Goal: Task Accomplishment & Management: Use online tool/utility

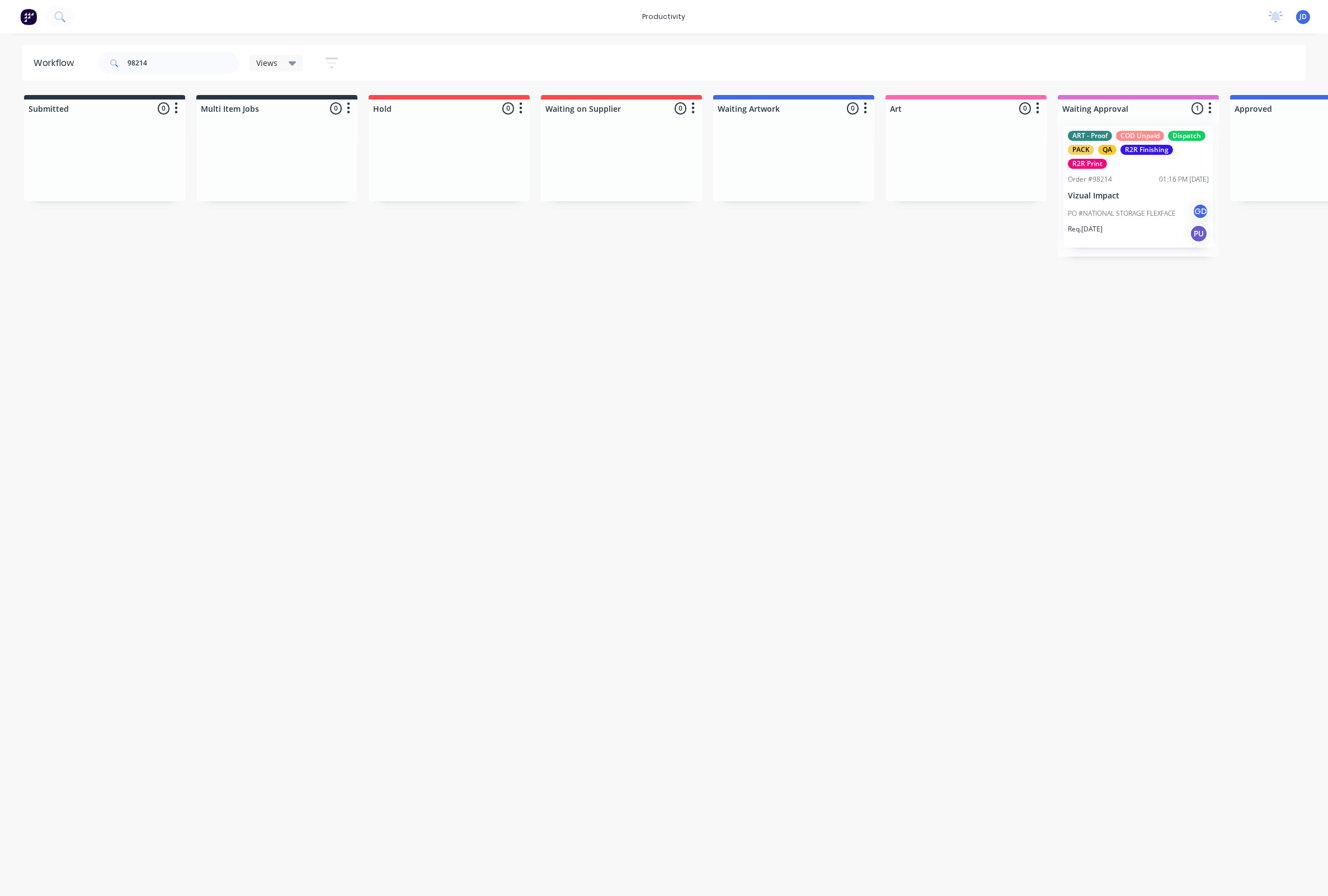
drag, startPoint x: 167, startPoint y: 60, endPoint x: 121, endPoint y: 59, distance: 46.0
click at [121, 59] on div "98214" at bounding box center [168, 64] width 140 height 23
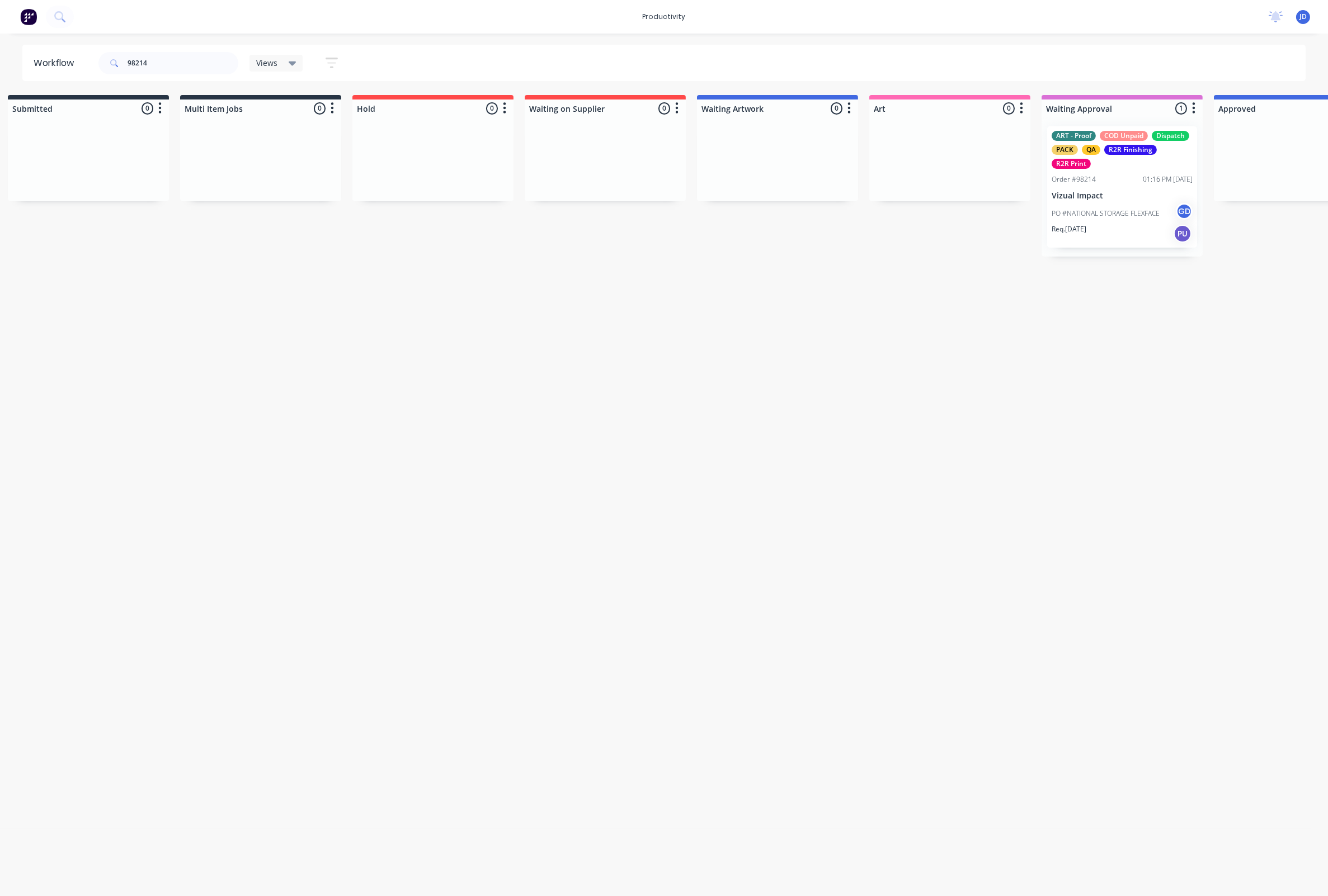
scroll to position [0, 18]
drag, startPoint x: 157, startPoint y: 64, endPoint x: 148, endPoint y: 65, distance: 9.1
click at [156, 64] on input "98214" at bounding box center [182, 64] width 111 height 23
drag, startPoint x: 148, startPoint y: 65, endPoint x: 221, endPoint y: 36, distance: 78.5
click at [126, 64] on div "98214" at bounding box center [168, 64] width 140 height 23
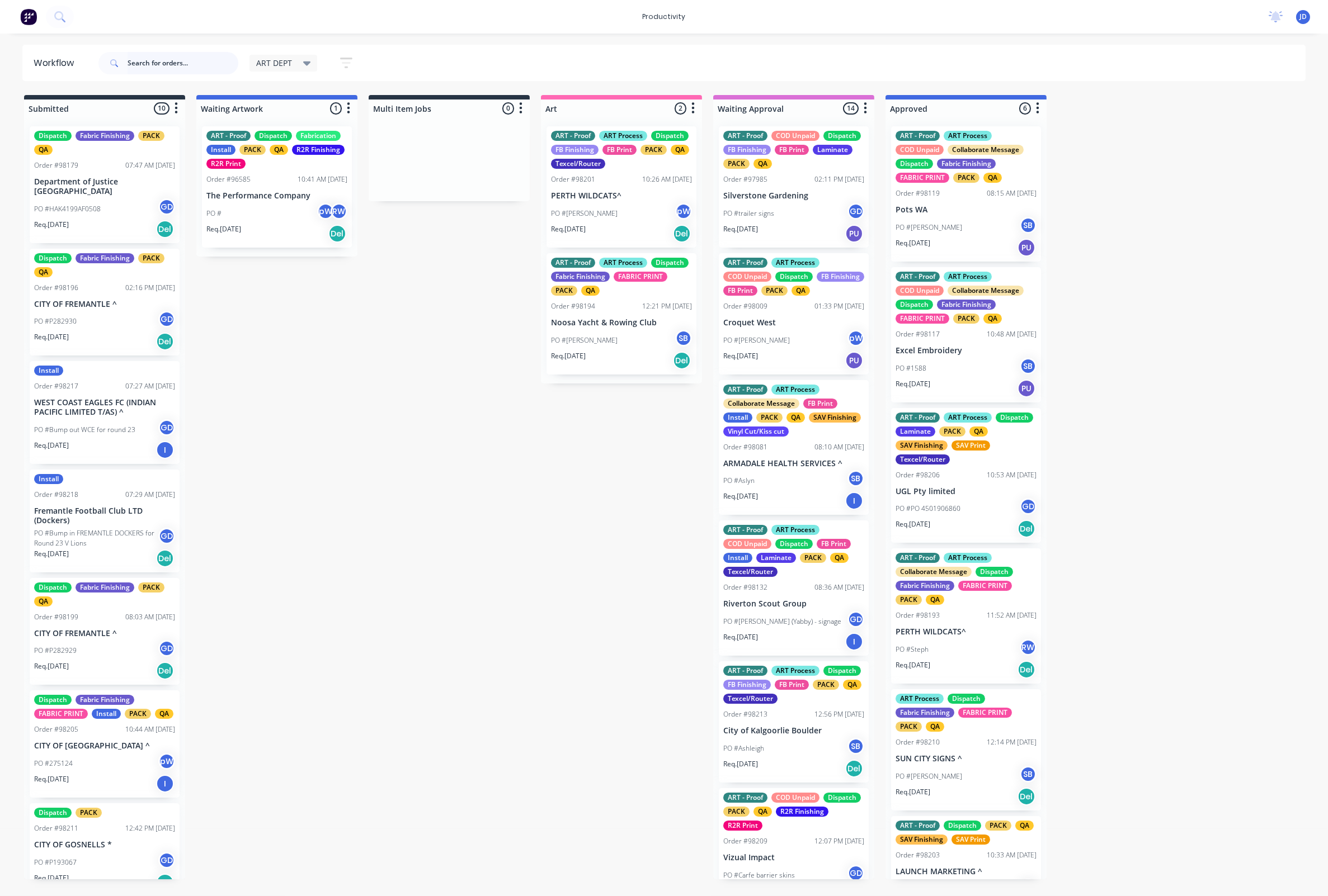
click at [184, 60] on input "text" at bounding box center [182, 64] width 111 height 23
type input "98103"
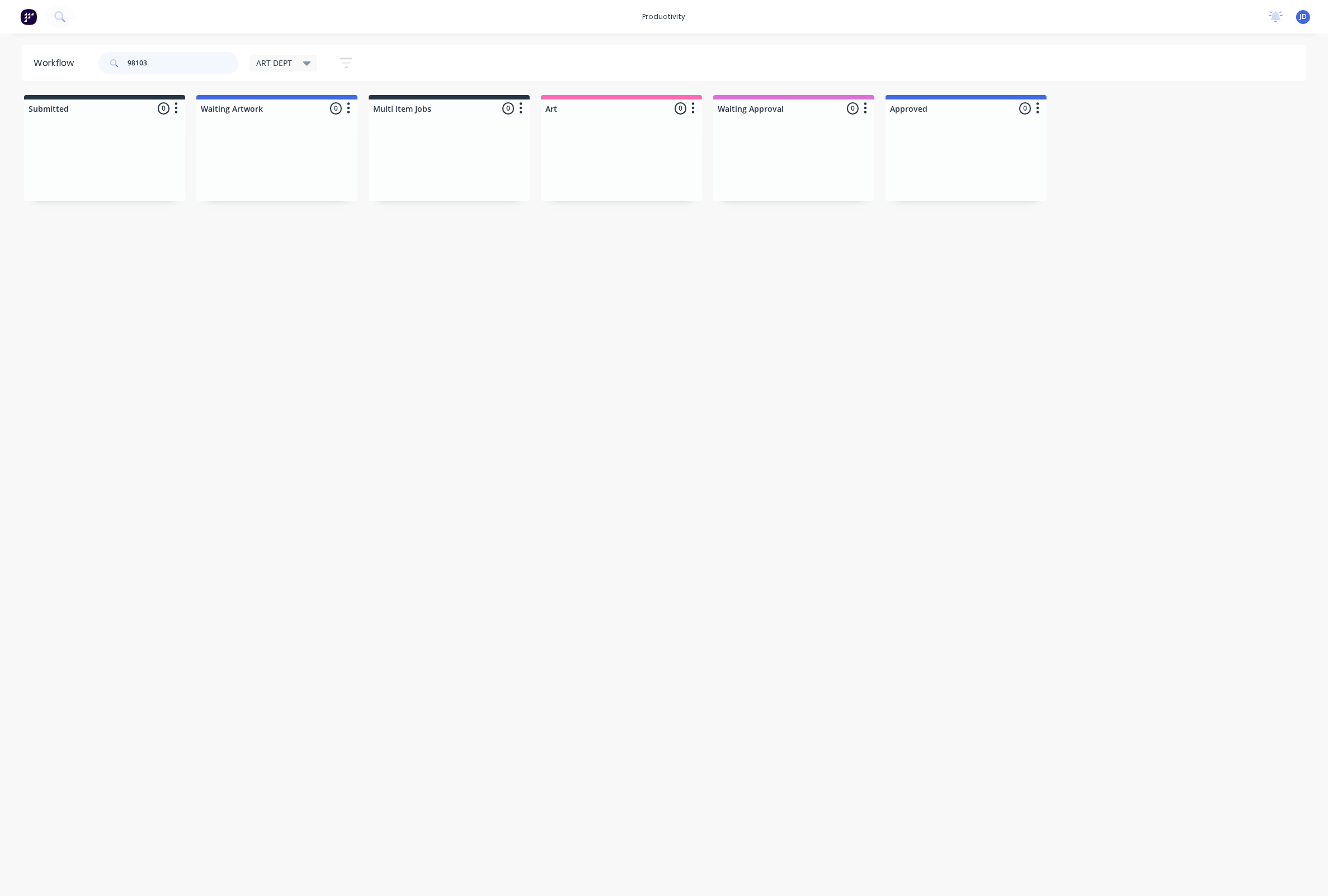
drag, startPoint x: 193, startPoint y: 61, endPoint x: 83, endPoint y: 50, distance: 110.5
click at [83, 50] on header "Workflow 98103 ART DEPT Save new view None edit ART DEPT (Default) edit Banner …" at bounding box center [665, 63] width 1284 height 36
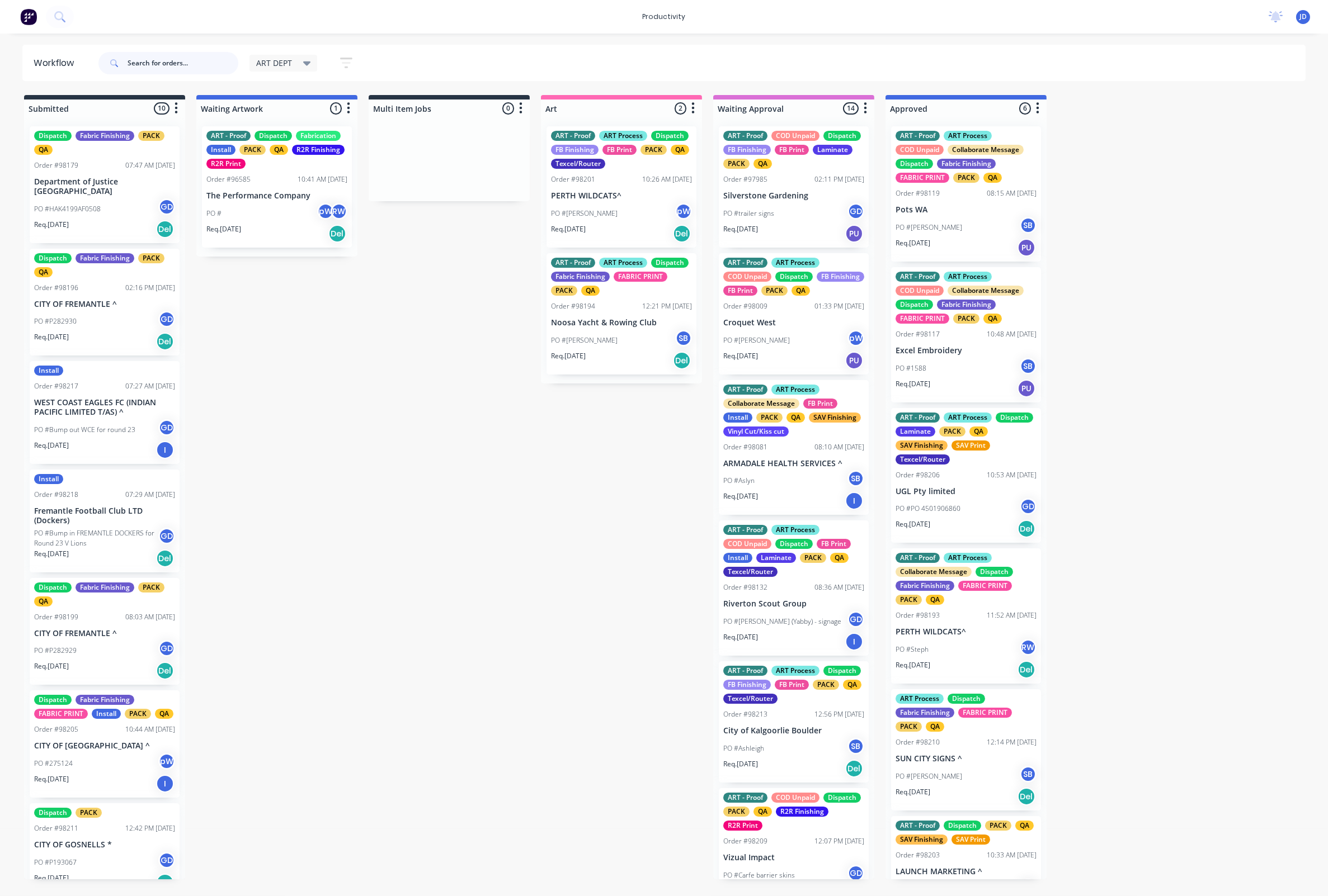
click at [168, 65] on input "text" at bounding box center [182, 64] width 111 height 23
type input "98219"
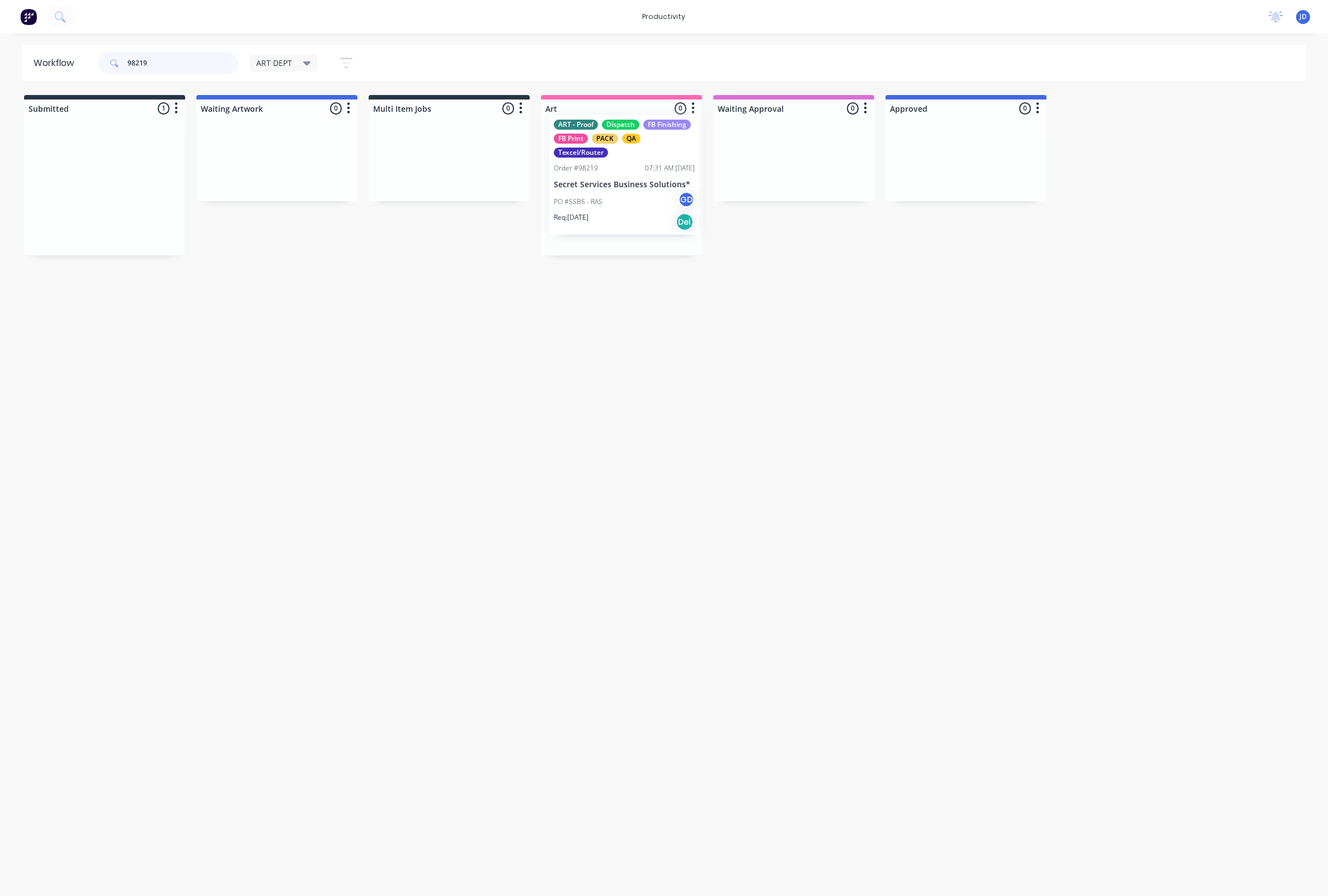
drag, startPoint x: 79, startPoint y: 238, endPoint x: 602, endPoint y: 226, distance: 523.1
click at [566, 243] on div "ART - Proof Dispatch FB Finishing FB Print PACK QA Texcel/Router Order #98219 0…" at bounding box center [622, 187] width 150 height 121
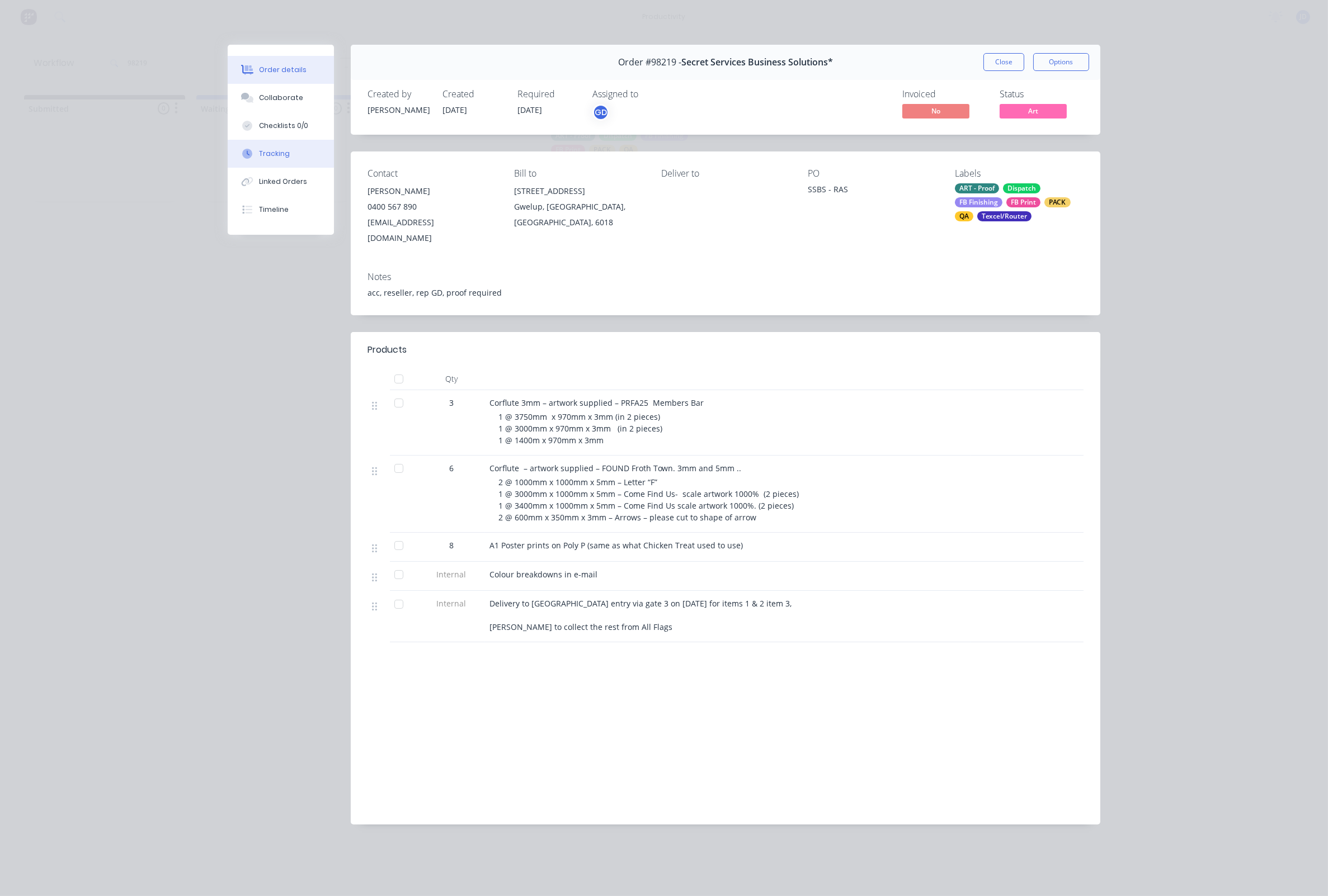
click at [267, 154] on div "Tracking" at bounding box center [274, 154] width 31 height 10
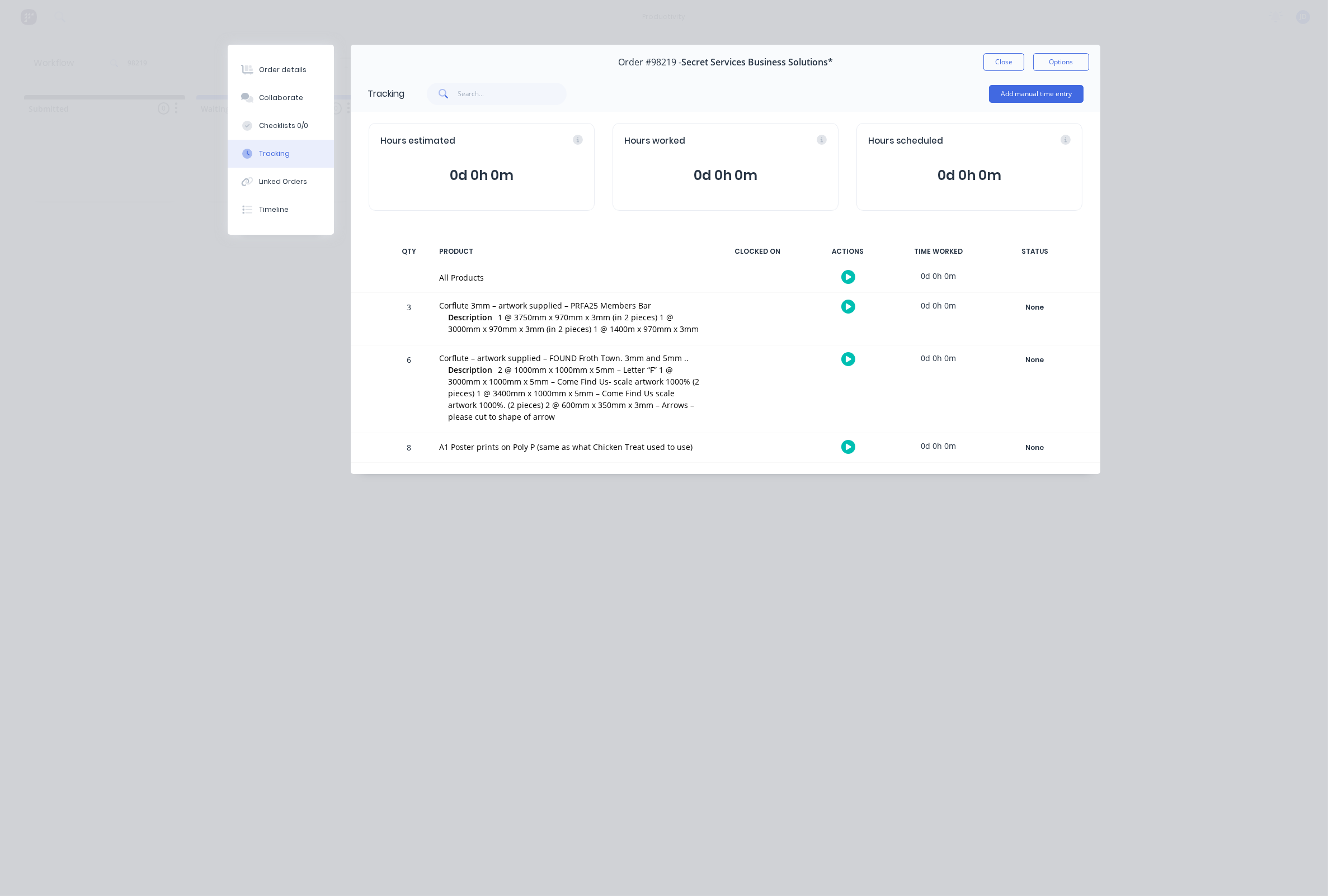
click at [843, 303] on button at bounding box center [848, 306] width 14 height 14
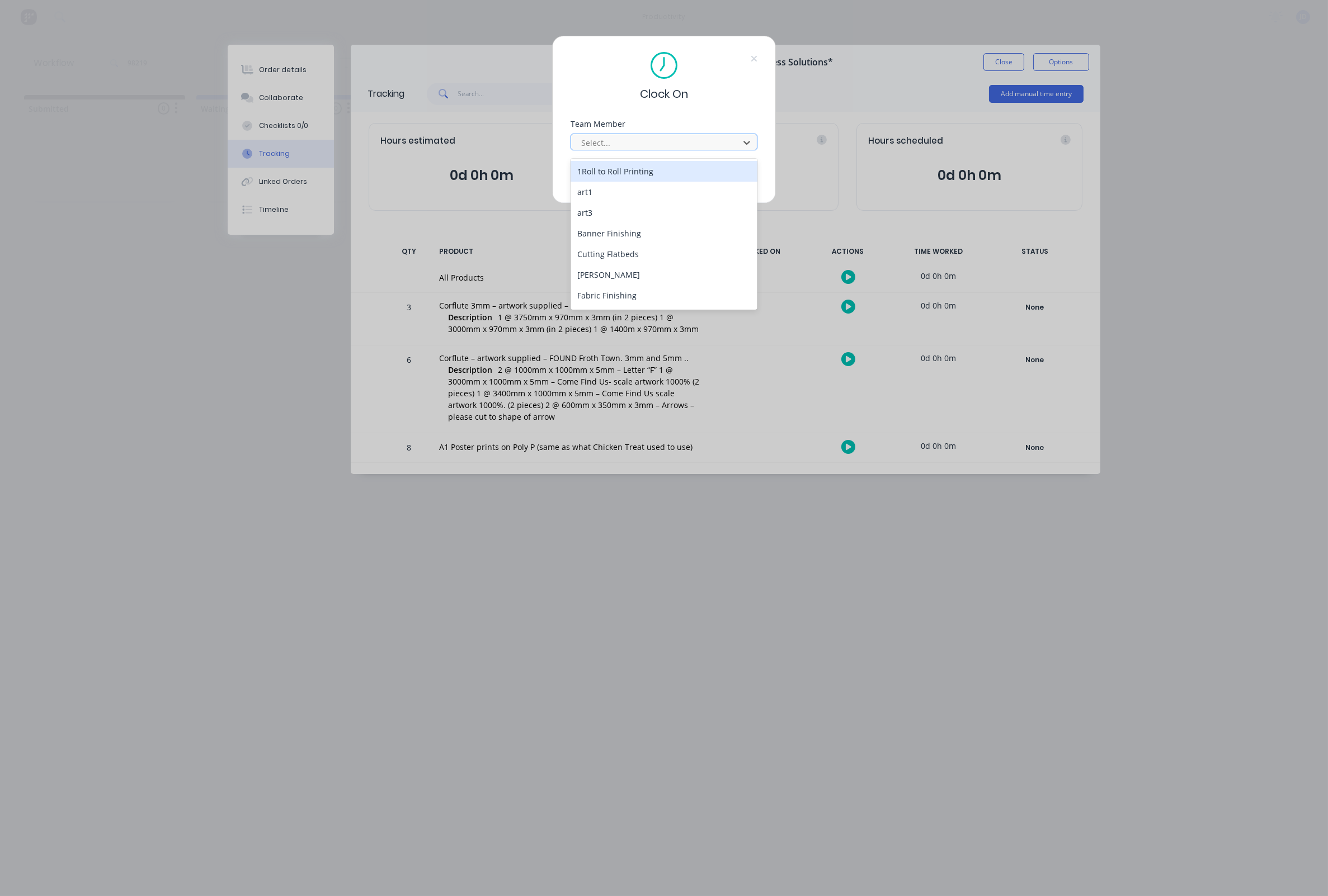
click at [622, 146] on div at bounding box center [656, 143] width 153 height 14
click at [598, 255] on div "[PERSON_NAME]" at bounding box center [664, 256] width 187 height 20
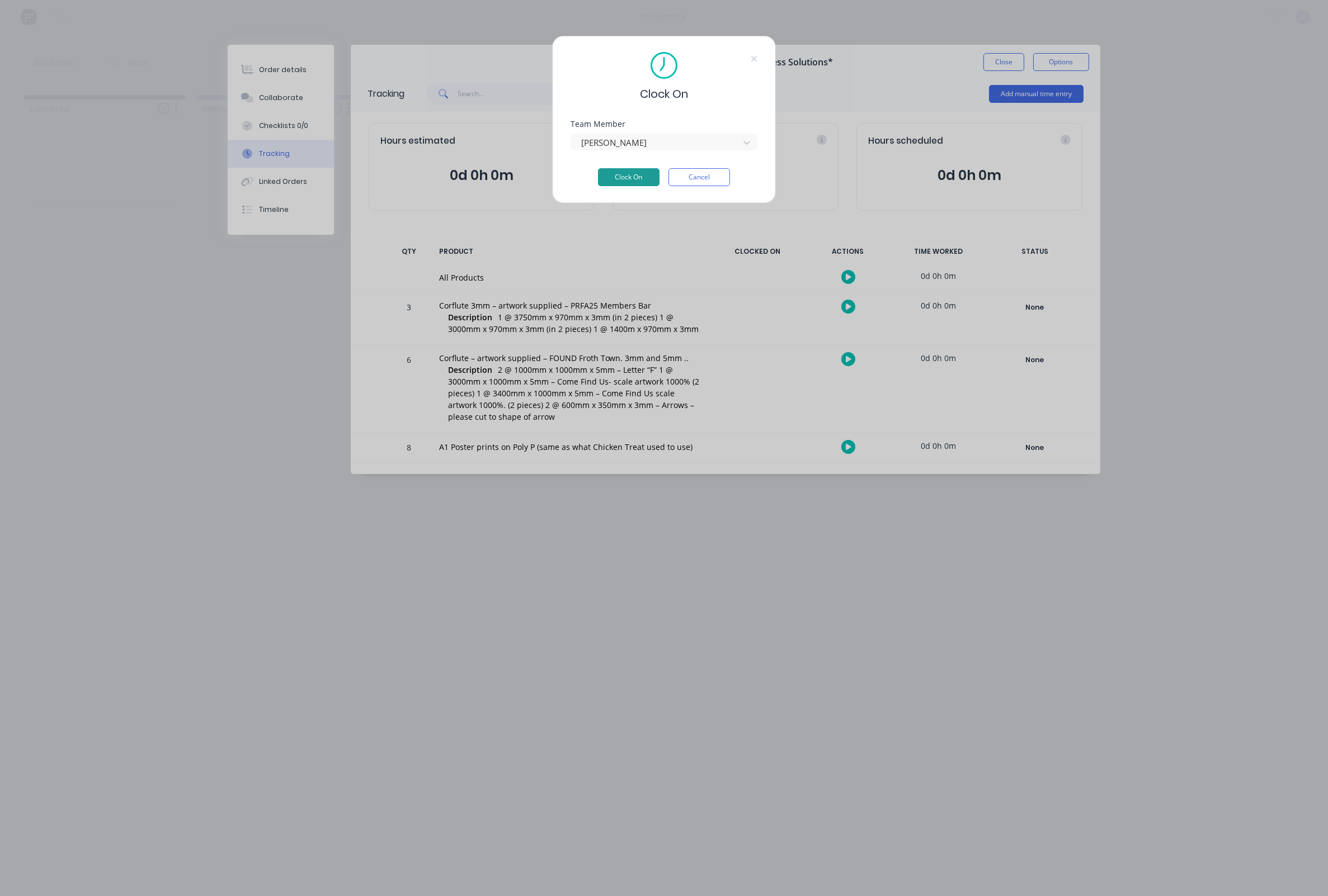
click at [624, 176] on button "Clock On" at bounding box center [628, 177] width 61 height 18
